Goal: Information Seeking & Learning: Learn about a topic

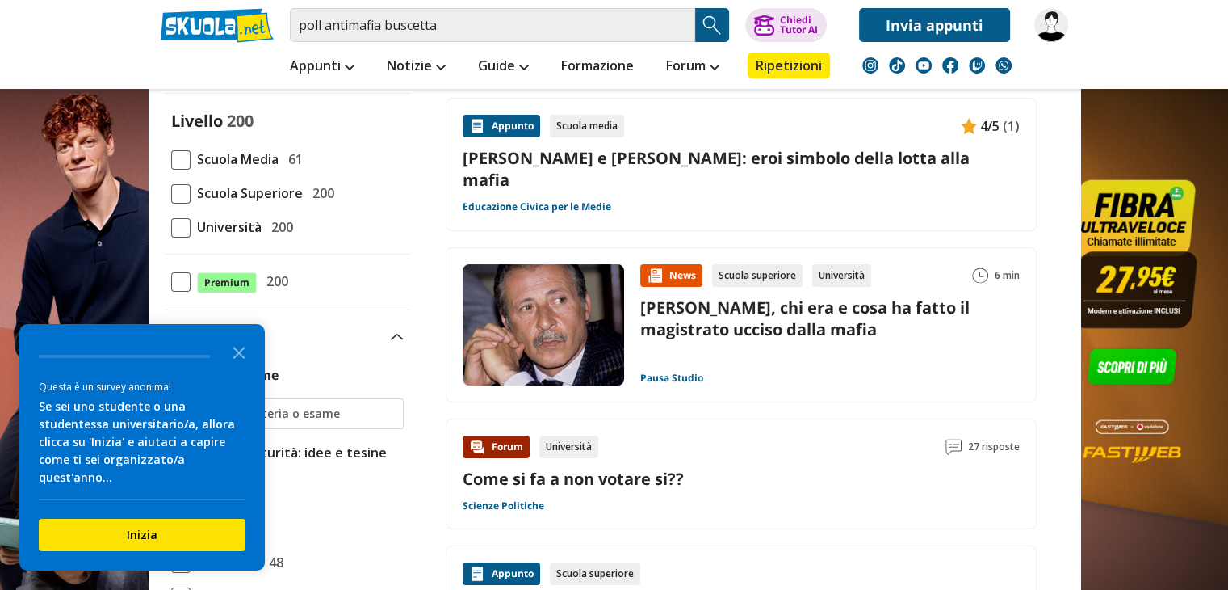
scroll to position [162, 0]
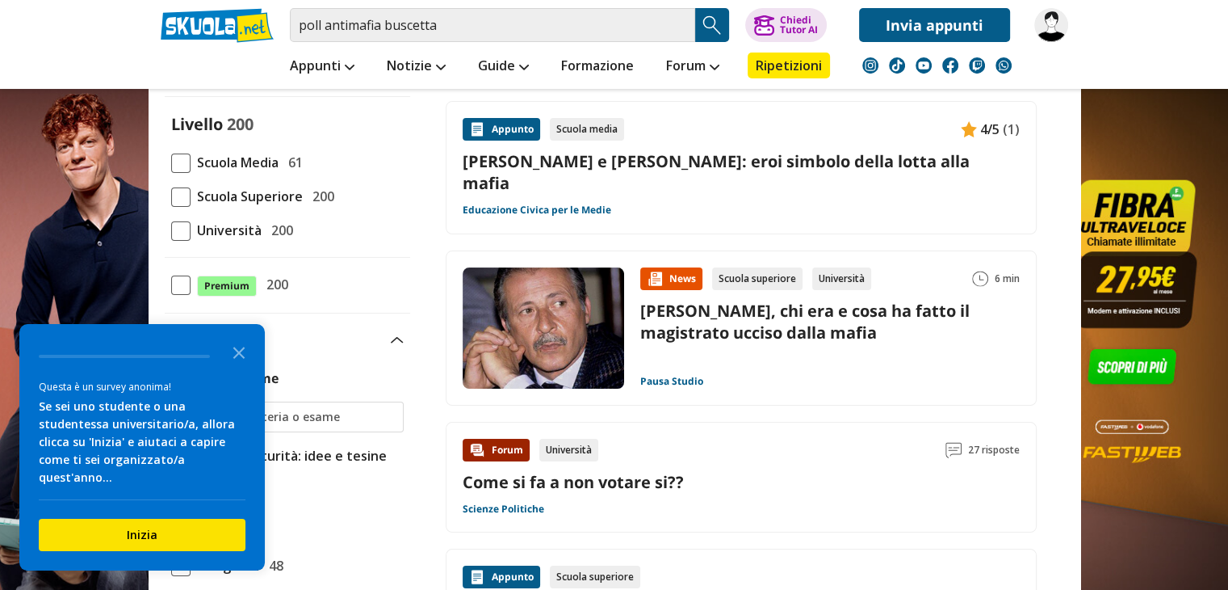
click at [714, 317] on link "[PERSON_NAME], chi era e cosa ha fatto il magistrato ucciso dalla mafia" at bounding box center [805, 322] width 330 height 44
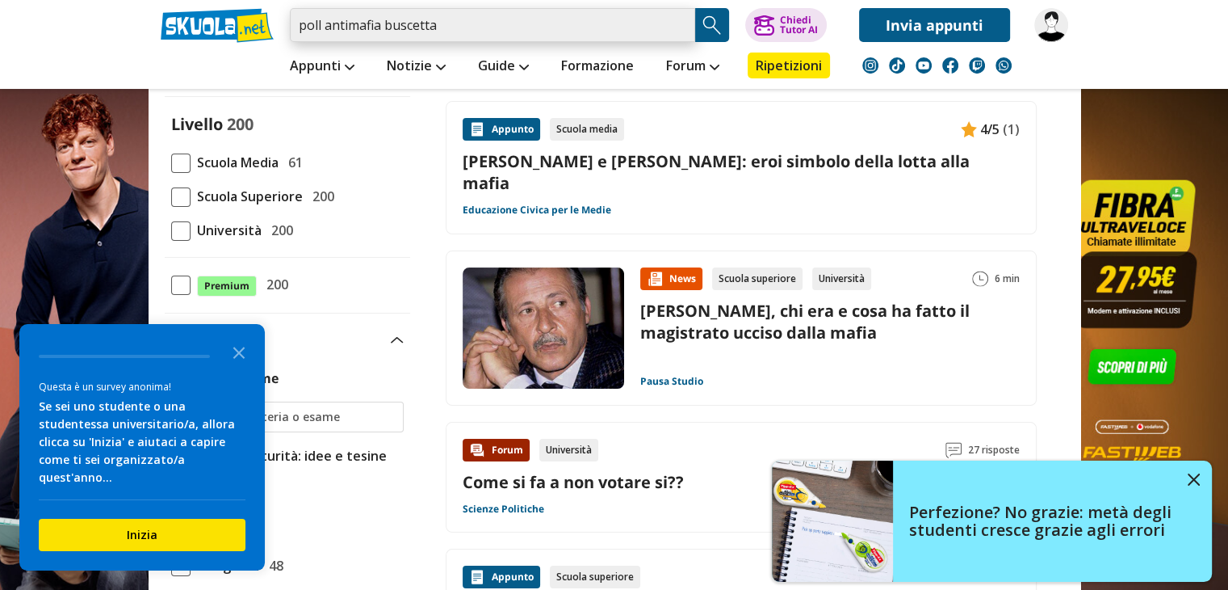
drag, startPoint x: 467, startPoint y: 29, endPoint x: 380, endPoint y: 27, distance: 86.4
click at [380, 27] on input "poll antimafia buscetta" at bounding box center [492, 25] width 405 height 34
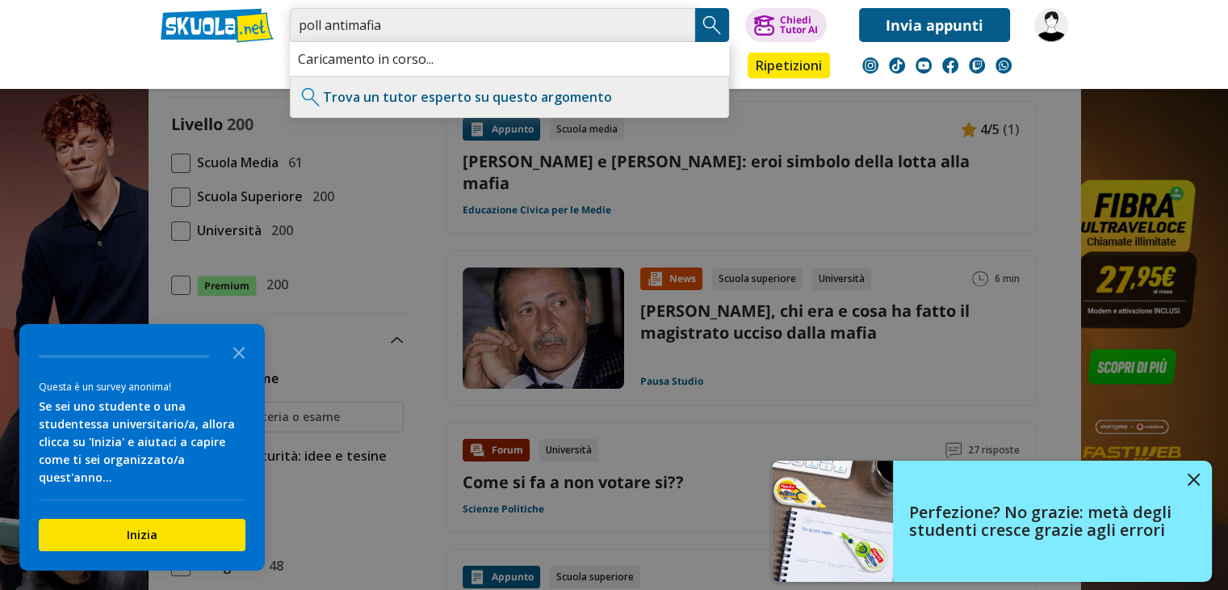
type input "poll antimafia"
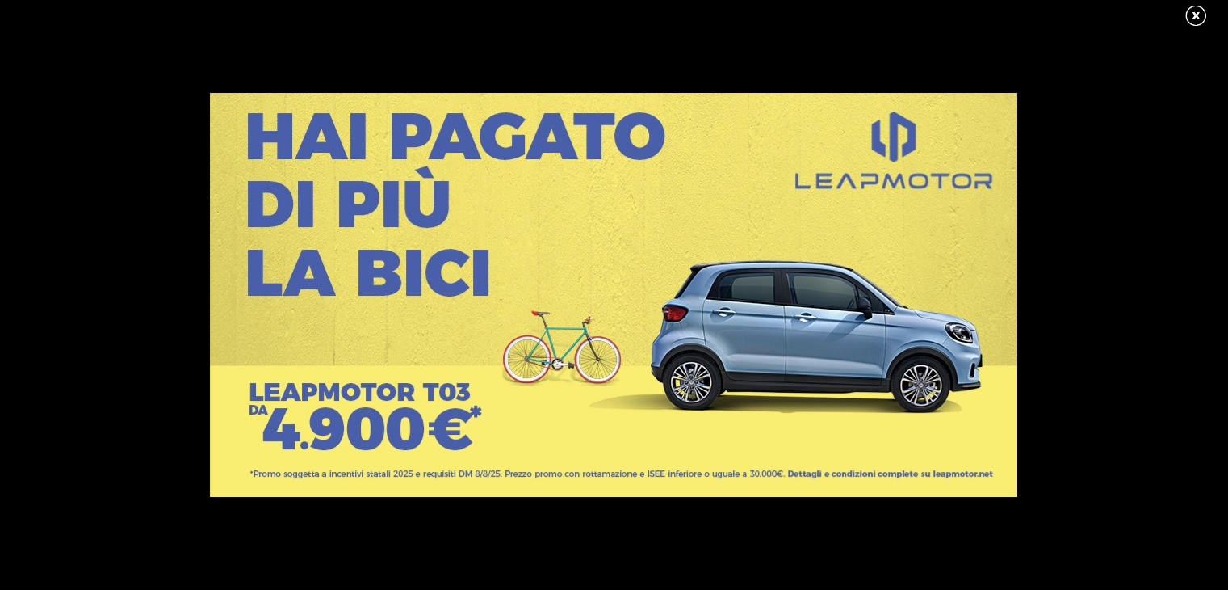
click at [1189, 10] on link at bounding box center [1204, 16] width 40 height 24
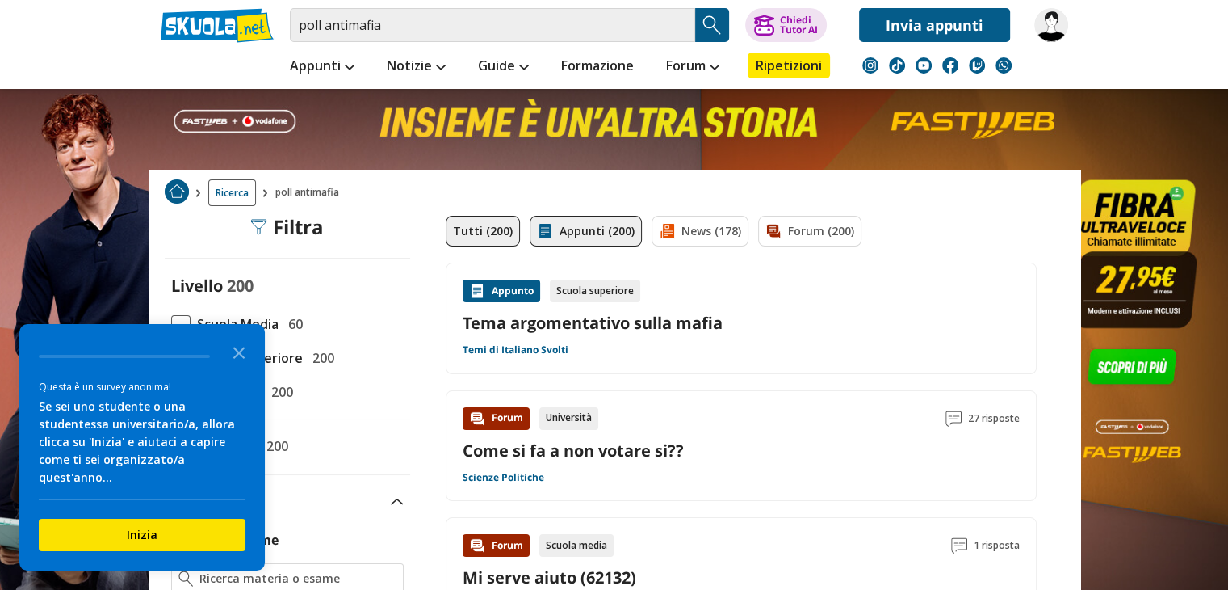
click at [581, 239] on link "Appunti (200)" at bounding box center [586, 231] width 112 height 31
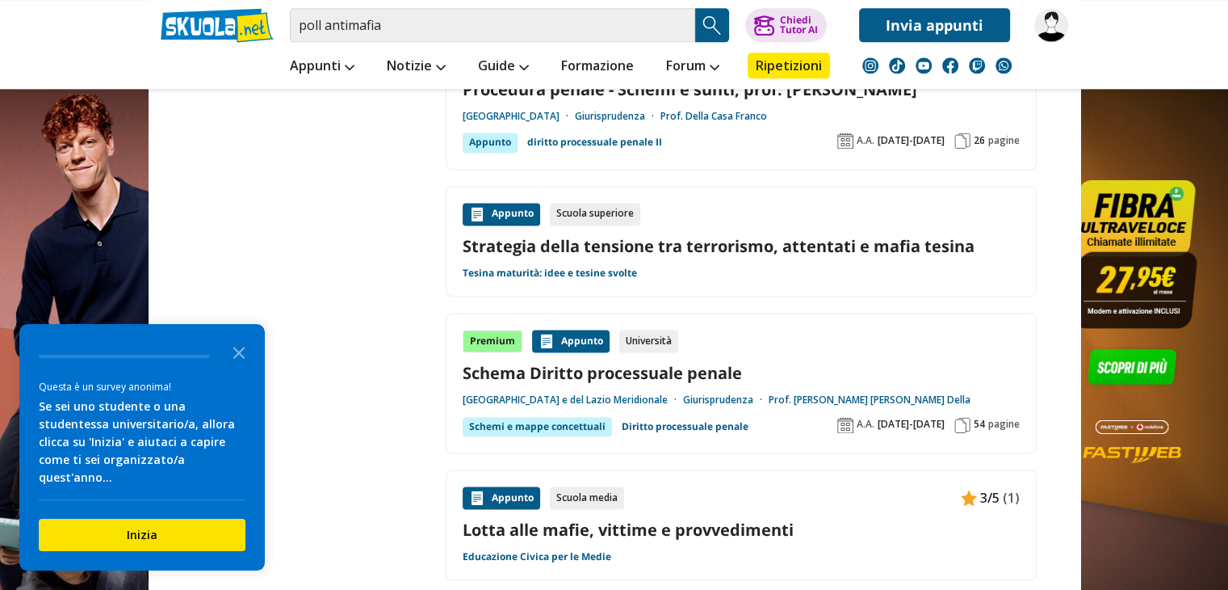
scroll to position [2100, 0]
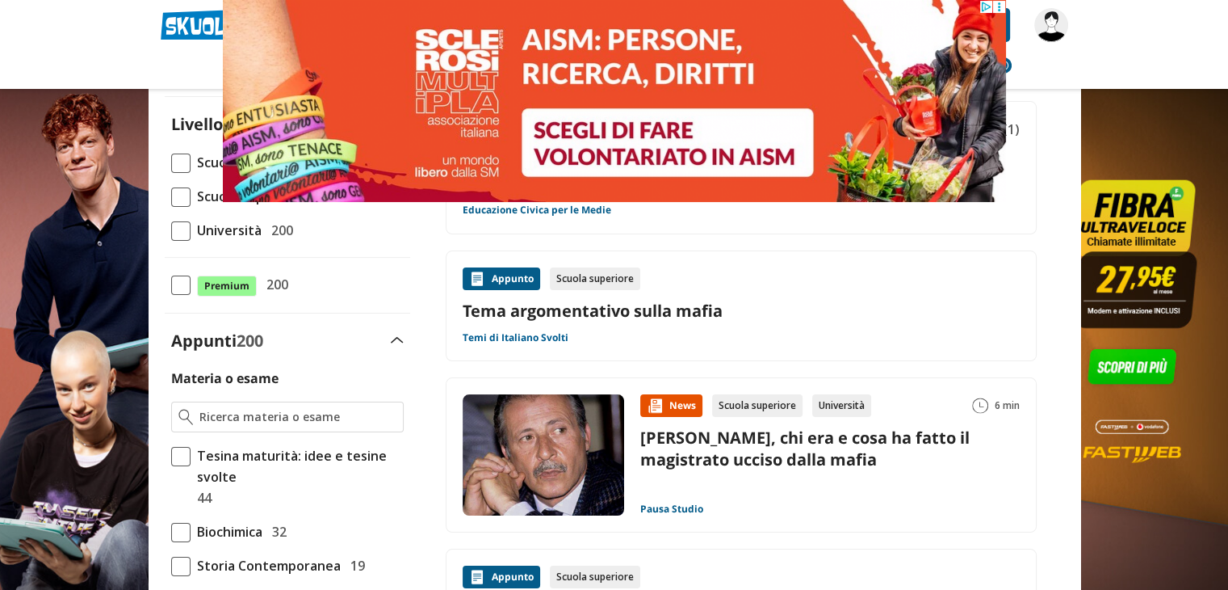
click at [531, 331] on link "Temi di Italiano Svolti" at bounding box center [516, 337] width 106 height 13
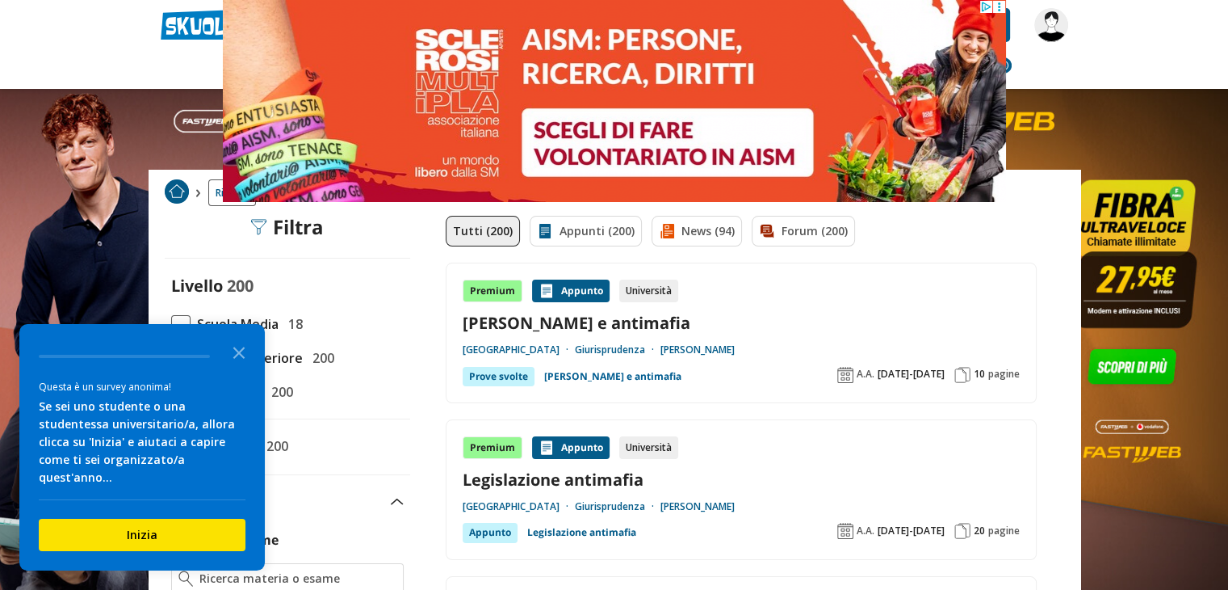
click at [565, 375] on link "[PERSON_NAME] e antimafia" at bounding box center [612, 376] width 137 height 19
